Goal: Task Accomplishment & Management: Manage account settings

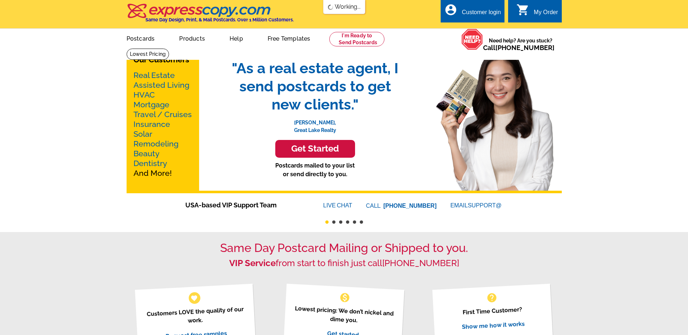
click at [468, 13] on div "Customer login" at bounding box center [481, 14] width 39 height 10
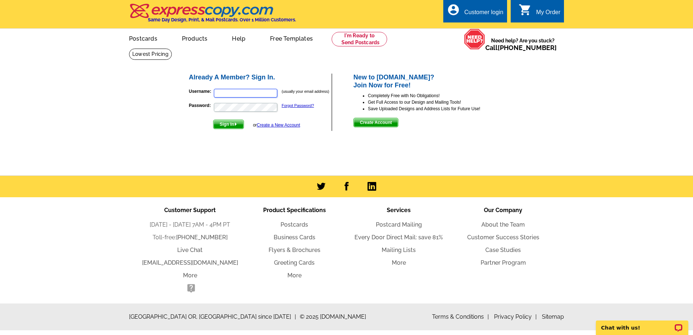
type input "[PERSON_NAME][EMAIL_ADDRESS][DOMAIN_NAME]"
click at [227, 125] on span "Sign In" at bounding box center [229, 124] width 30 height 9
